Goal: Task Accomplishment & Management: Use online tool/utility

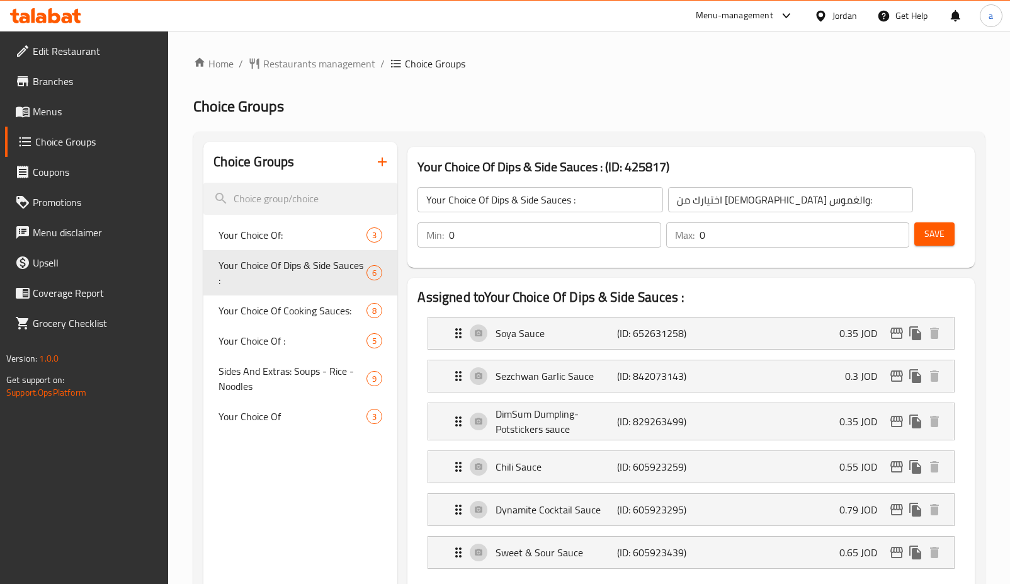
click at [819, 12] on icon at bounding box center [820, 15] width 9 height 11
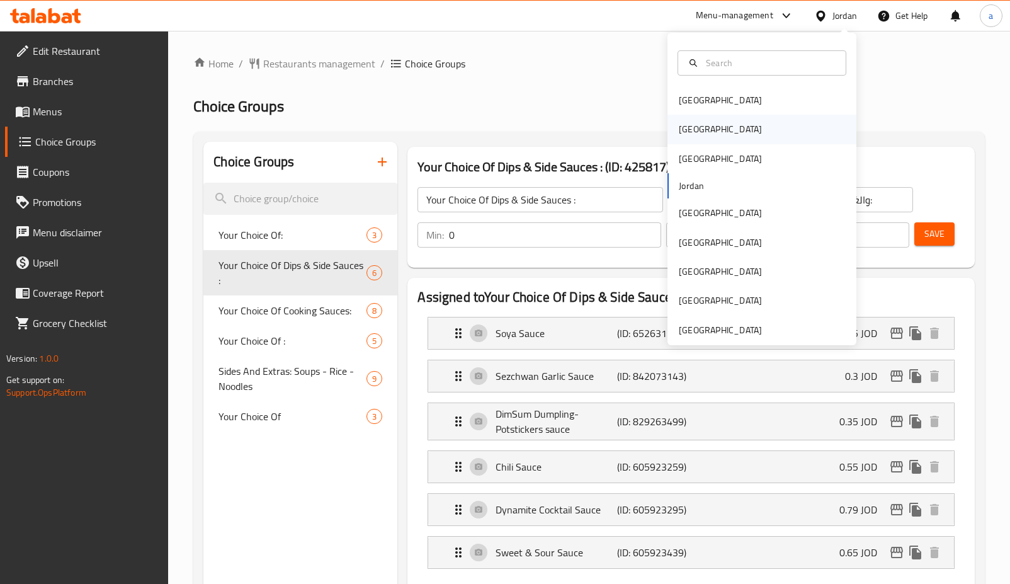
click at [698, 131] on div "[GEOGRAPHIC_DATA]" at bounding box center [720, 129] width 103 height 29
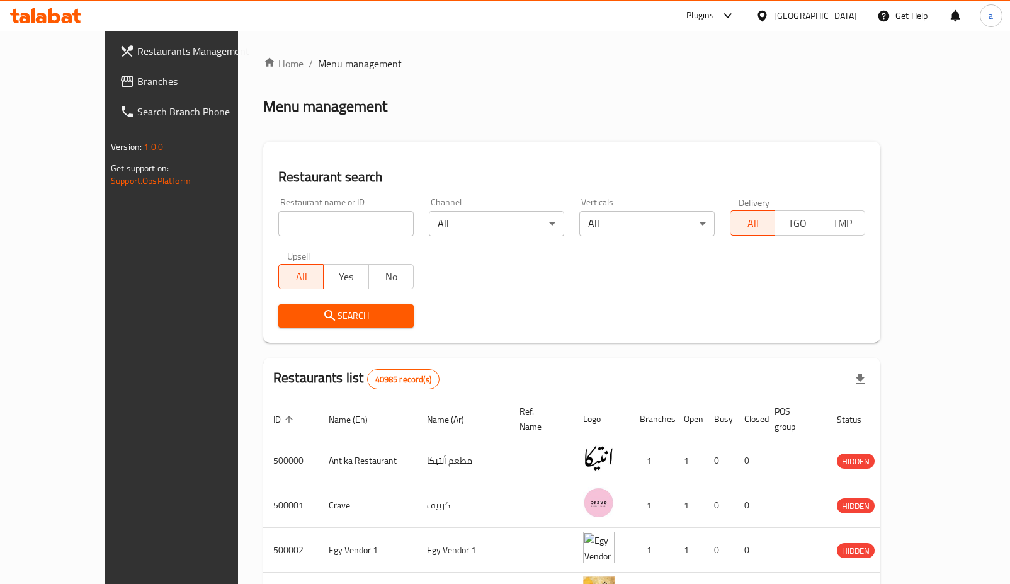
click at [137, 86] on span "Branches" at bounding box center [200, 81] width 126 height 15
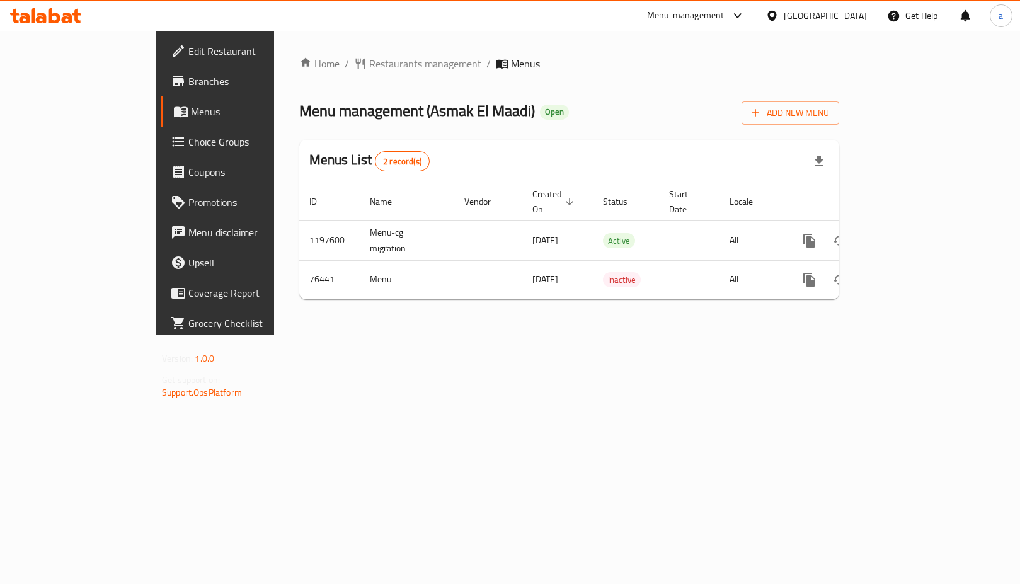
click at [188, 145] on span "Choice Groups" at bounding box center [251, 141] width 127 height 15
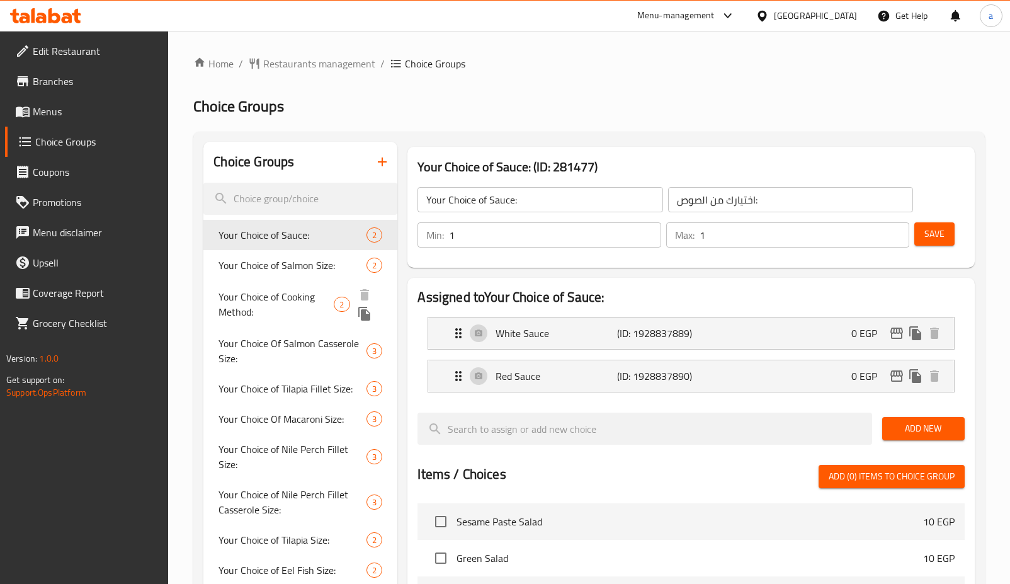
click at [275, 313] on span "Your Choice of Cooking Method:" at bounding box center [276, 304] width 115 height 30
type input "Your Choice of Cooking Method:"
type input "اختيارك من طريقة الطهي:"
